Goal: Information Seeking & Learning: Learn about a topic

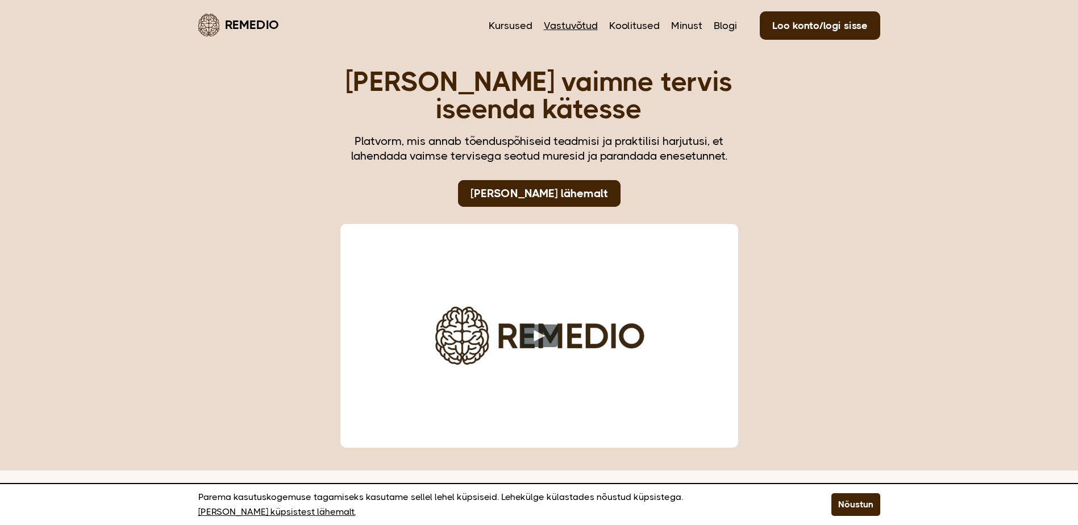
click at [576, 26] on link "Vastuvõtud" at bounding box center [571, 25] width 54 height 15
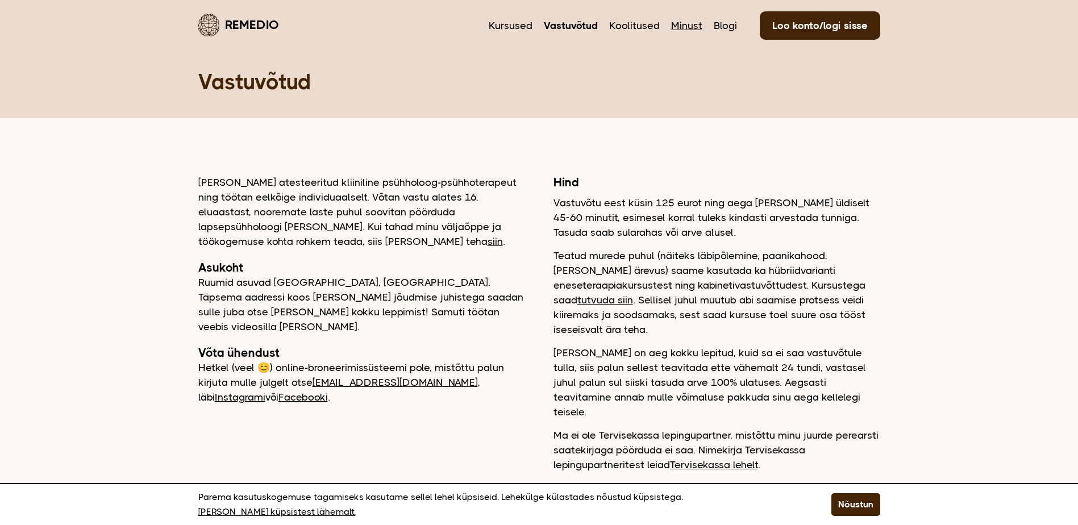
click at [686, 23] on link "Minust" at bounding box center [686, 25] width 31 height 15
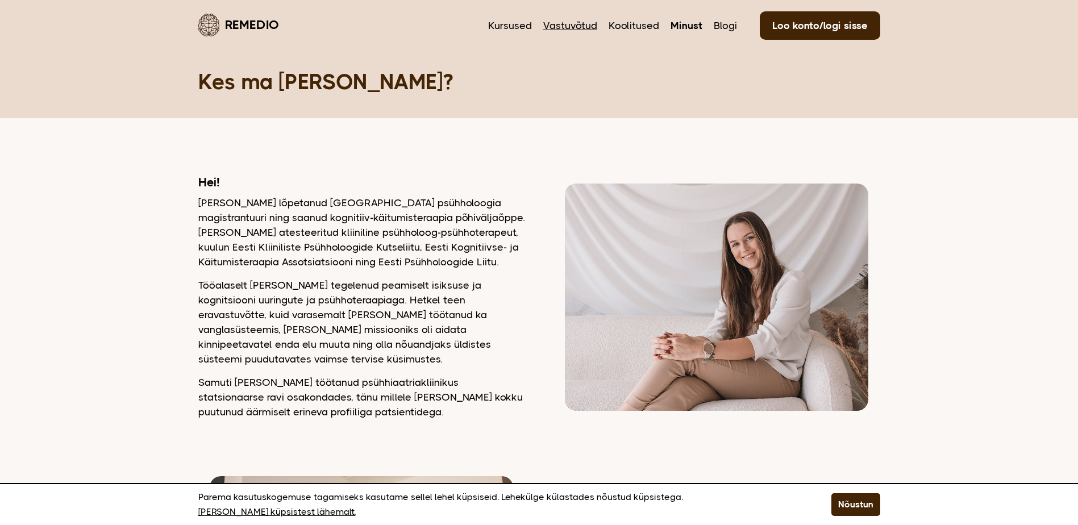
click at [578, 23] on link "Vastuvõtud" at bounding box center [570, 25] width 54 height 15
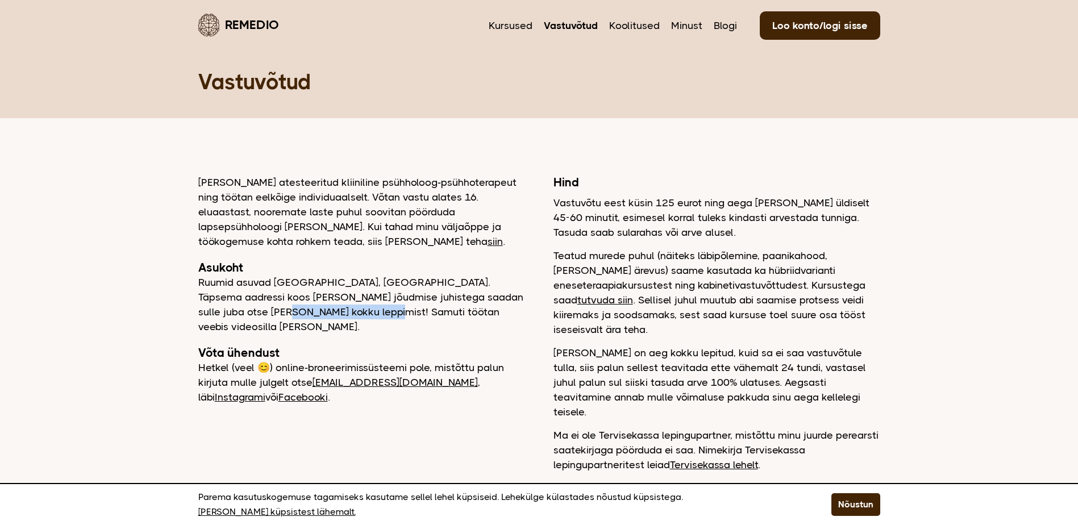
drag, startPoint x: 208, startPoint y: 308, endPoint x: 312, endPoint y: 306, distance: 104.0
click at [312, 306] on p "Ruumid asuvad Tallinnas, Tiskres. Täpsema aadressi koos kohale jõudmise juhiste…" at bounding box center [361, 304] width 327 height 59
drag, startPoint x: 497, startPoint y: 351, endPoint x: 428, endPoint y: 354, distance: 68.8
click at [428, 360] on p "Hetkel (veel 😊) online-broneerimissüsteemi pole, mistõttu palun kirjuta mulle j…" at bounding box center [361, 382] width 327 height 44
click at [487, 240] on link "siin" at bounding box center [494, 241] width 15 height 11
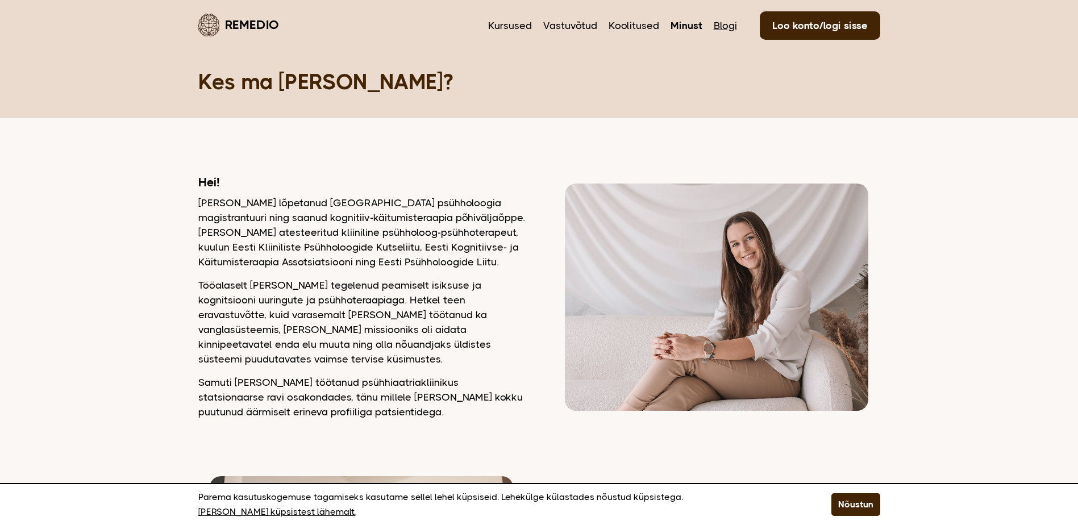
click at [720, 20] on link "Blogi" at bounding box center [725, 25] width 23 height 15
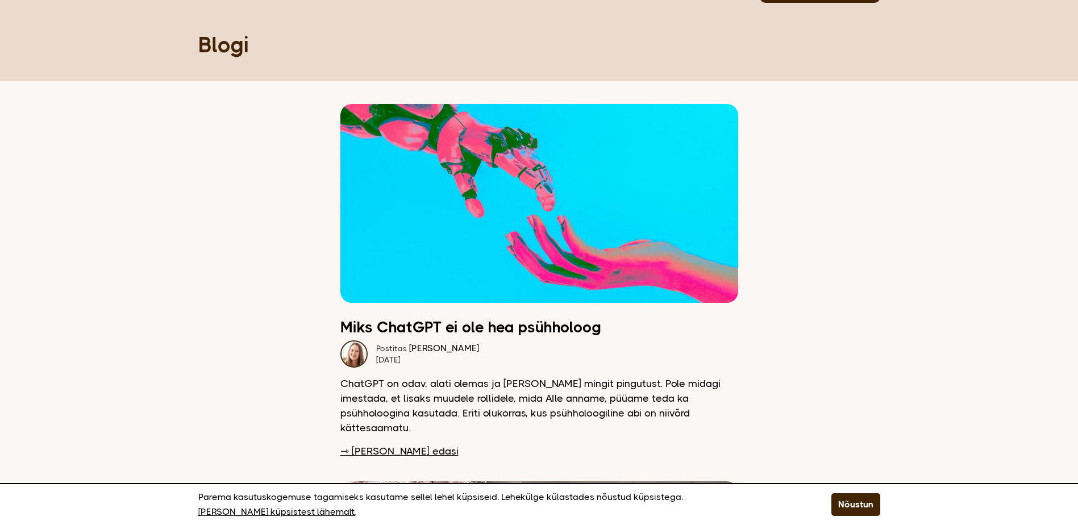
scroll to position [114, 0]
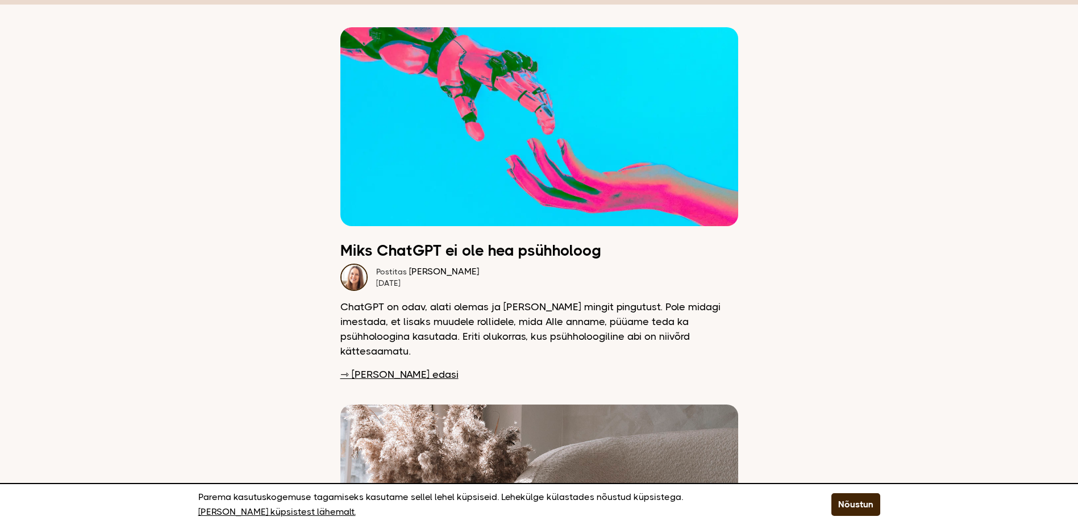
click at [370, 367] on link "⇾ [PERSON_NAME] edasi" at bounding box center [399, 374] width 118 height 15
